Goal: Task Accomplishment & Management: Use online tool/utility

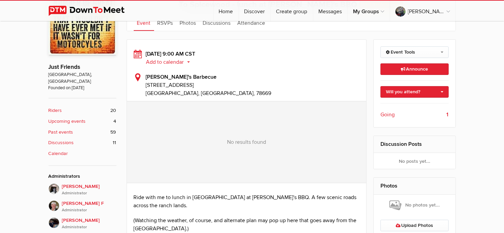
scroll to position [195, 0]
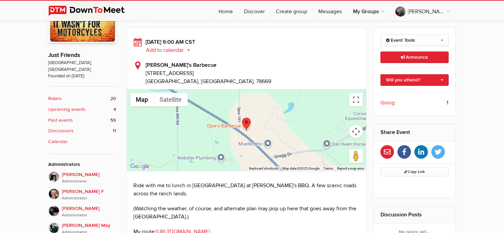
click at [389, 101] on span "Going" at bounding box center [387, 103] width 14 height 8
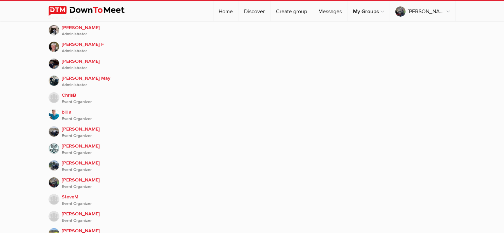
scroll to position [147, 0]
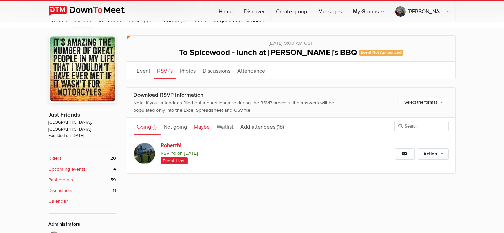
scroll to position [147, 0]
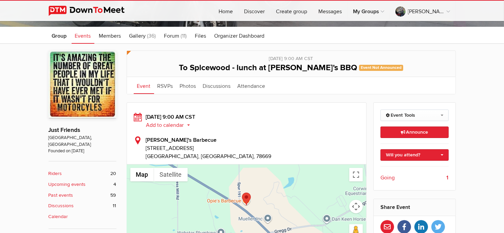
scroll to position [136, 0]
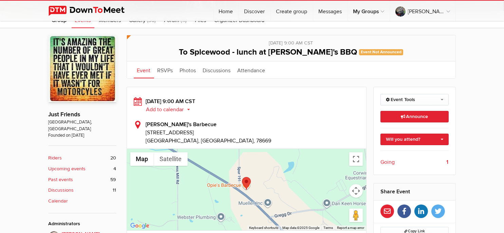
click at [168, 109] on button "Add to calendar" at bounding box center [170, 110] width 49 height 6
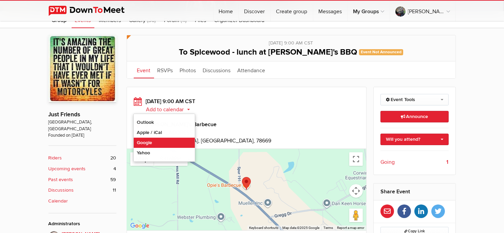
click at [154, 142] on link "Google" at bounding box center [164, 143] width 61 height 10
